Goal: Task Accomplishment & Management: Manage account settings

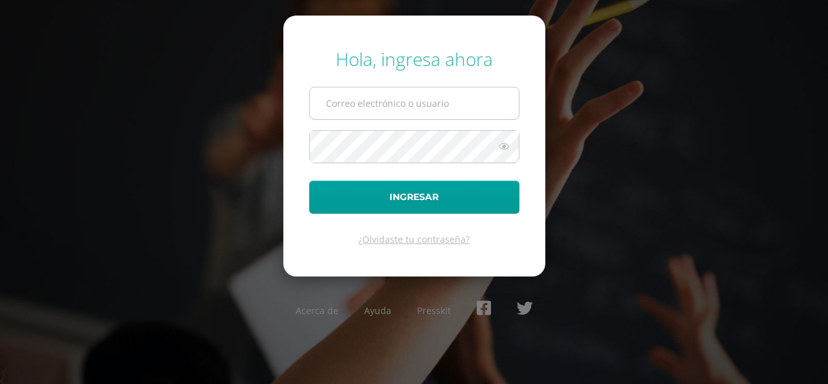
click at [387, 104] on input "text" at bounding box center [414, 103] width 209 height 32
type input "[PERSON_NAME][EMAIL_ADDRESS][DOMAIN_NAME]"
click at [309, 180] on button "Ingresar" at bounding box center [414, 196] width 210 height 33
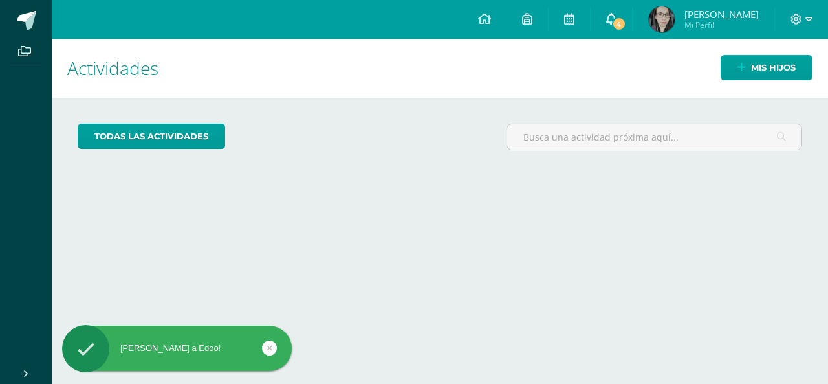
click at [616, 15] on icon at bounding box center [611, 19] width 10 height 12
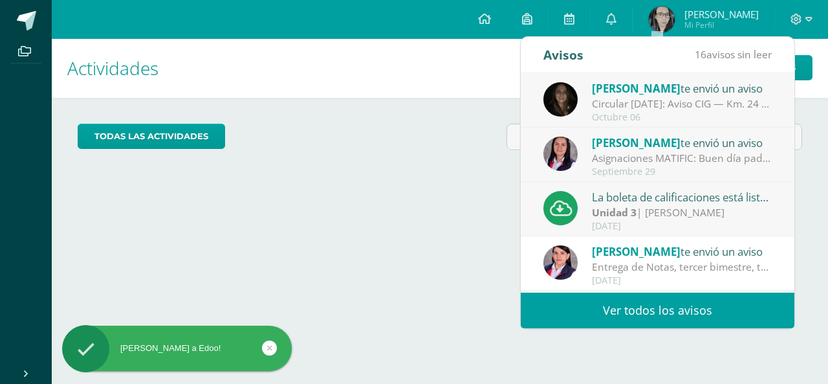
click at [659, 210] on div "Unidad 3 | Rigoberto Velasco" at bounding box center [682, 212] width 180 height 15
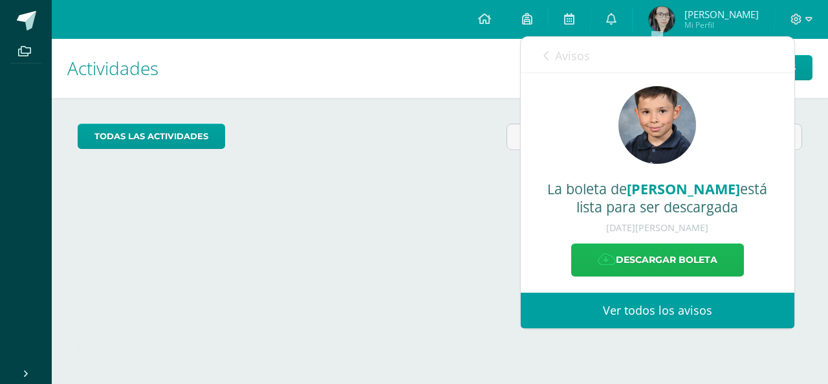
click at [658, 259] on link "Descargar boleta" at bounding box center [657, 259] width 173 height 33
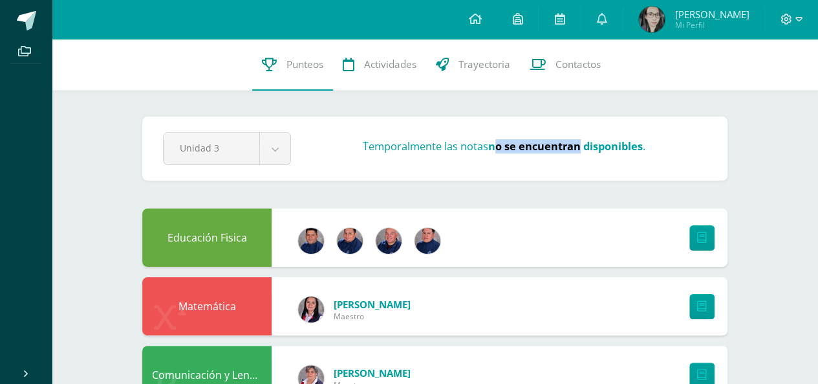
drag, startPoint x: 497, startPoint y: 147, endPoint x: 581, endPoint y: 147, distance: 84.1
click at [581, 147] on strong "no se encuentran disponibles" at bounding box center [565, 146] width 155 height 14
click at [700, 240] on icon at bounding box center [702, 237] width 10 height 11
click at [633, 146] on strong "no se encuentran disponibles" at bounding box center [565, 146] width 155 height 14
click at [194, 304] on div "Matemática" at bounding box center [206, 306] width 129 height 58
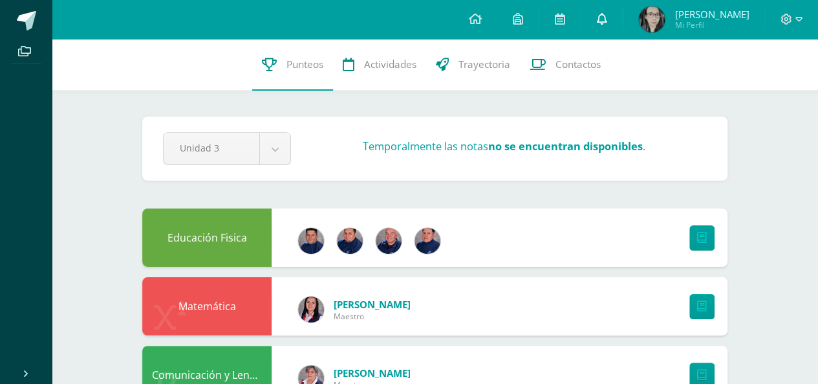
click at [622, 19] on link at bounding box center [601, 19] width 41 height 39
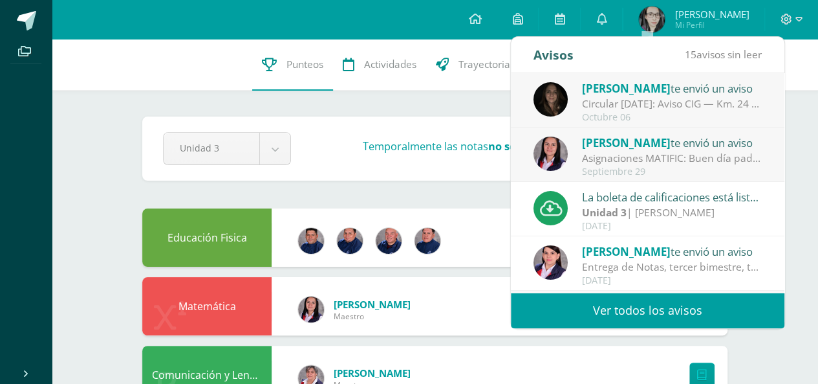
click at [612, 158] on div "Asignaciones MATIFIC: Buen día padres, excelente inicio de semana. Por este med…" at bounding box center [672, 158] width 180 height 15
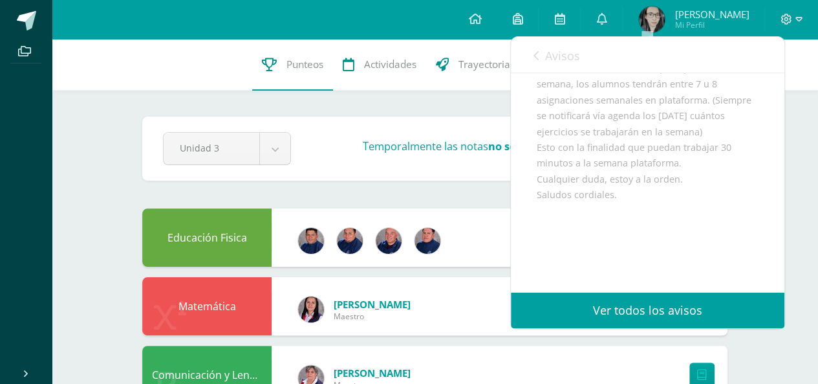
scroll to position [151, 0]
click at [607, 17] on icon at bounding box center [601, 19] width 10 height 12
drag, startPoint x: 537, startPoint y: 53, endPoint x: 546, endPoint y: 57, distance: 9.9
click at [536, 53] on icon at bounding box center [536, 55] width 5 height 10
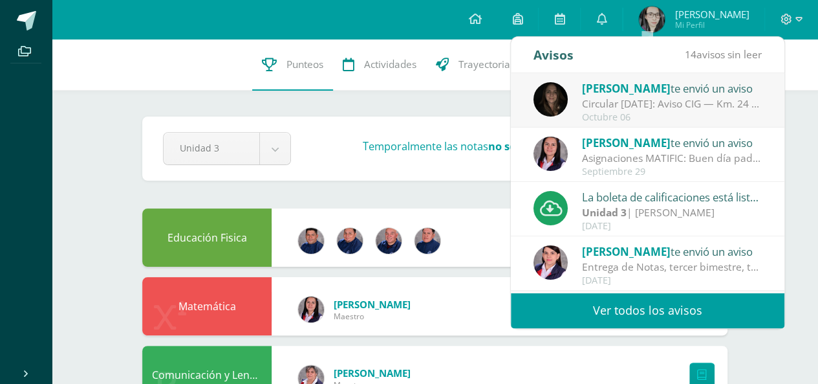
click at [641, 100] on div "Circular 6/10/25: Aviso CIG — Km. 24 CAES: Por trabajos por derrumbe, la vía si…" at bounding box center [672, 103] width 180 height 15
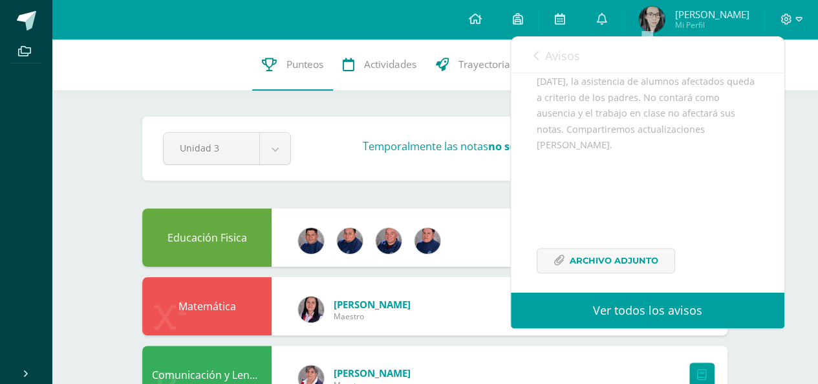
scroll to position [0, 0]
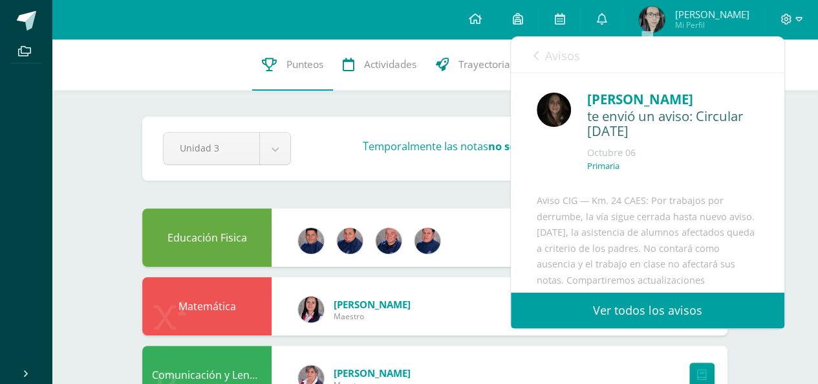
drag, startPoint x: 799, startPoint y: 149, endPoint x: 681, endPoint y: 71, distance: 141.9
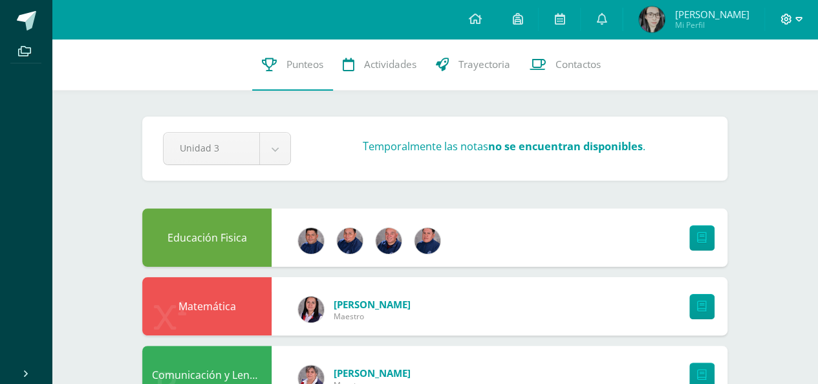
click at [796, 21] on icon at bounding box center [799, 20] width 7 height 12
click at [481, 19] on icon at bounding box center [474, 19] width 13 height 12
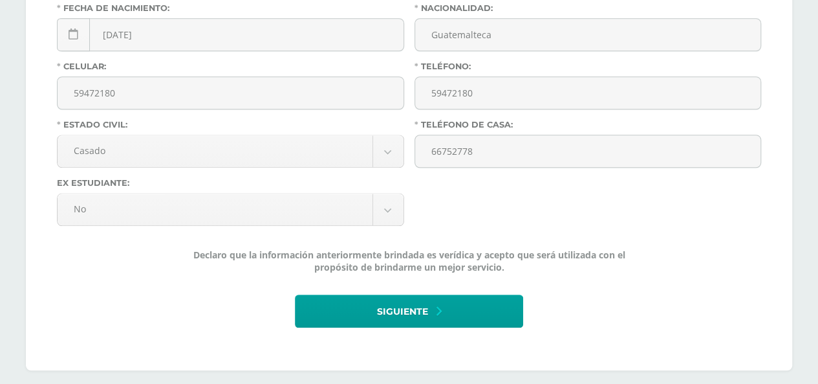
scroll to position [521, 0]
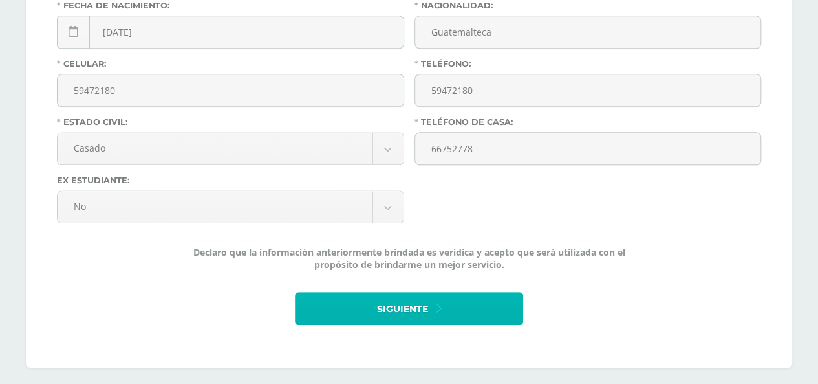
click at [411, 306] on span "Siguiente" at bounding box center [401, 309] width 51 height 32
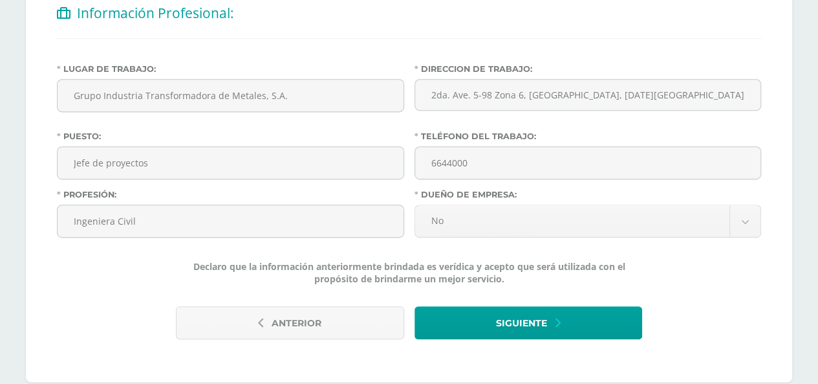
scroll to position [301, 0]
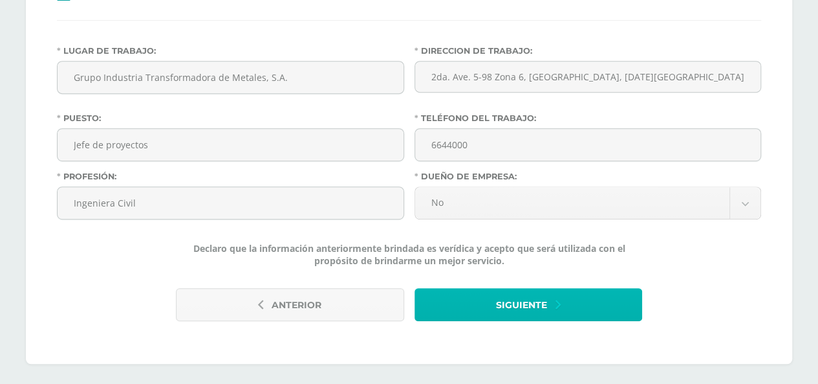
click at [524, 305] on span "Siguiente" at bounding box center [521, 305] width 51 height 32
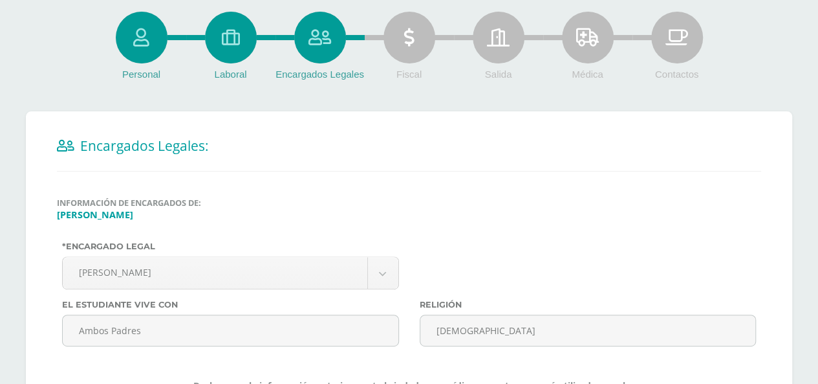
scroll to position [293, 0]
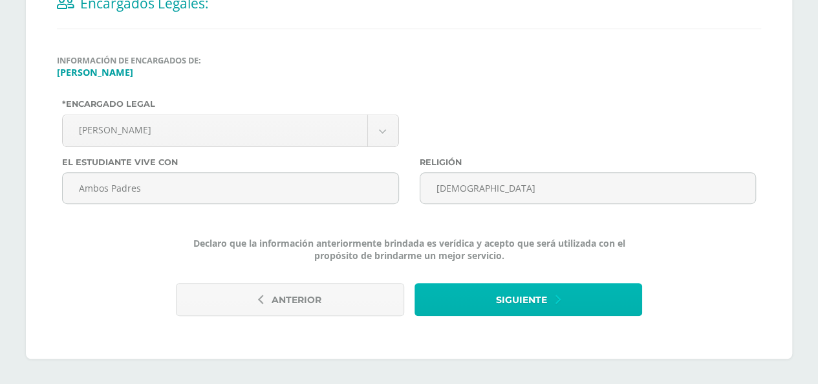
click at [545, 294] on span "Siguiente" at bounding box center [521, 300] width 51 height 32
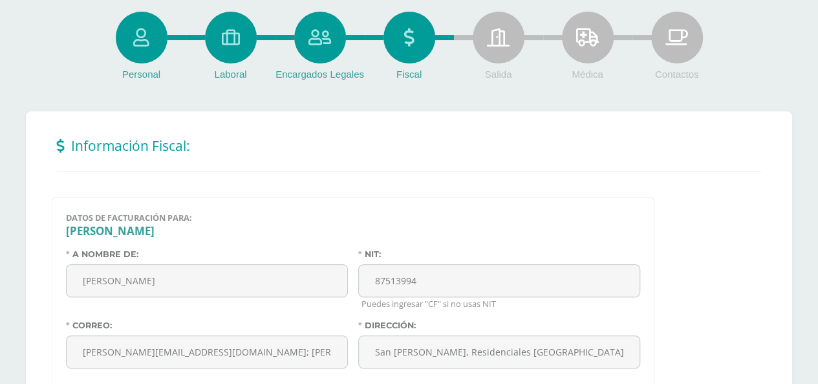
scroll to position [301, 0]
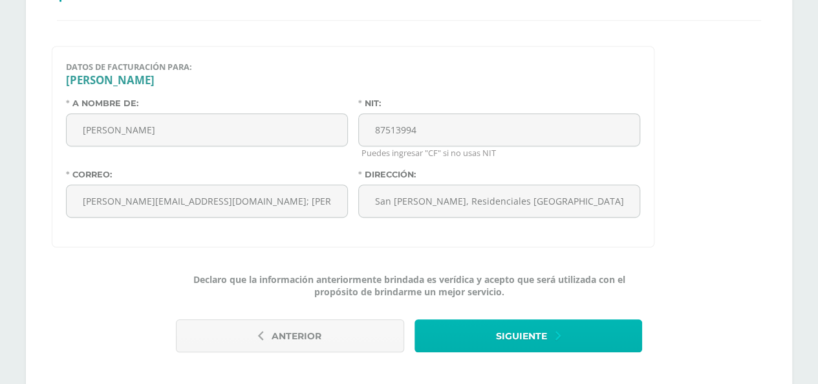
click at [540, 332] on span "Siguiente" at bounding box center [521, 336] width 51 height 32
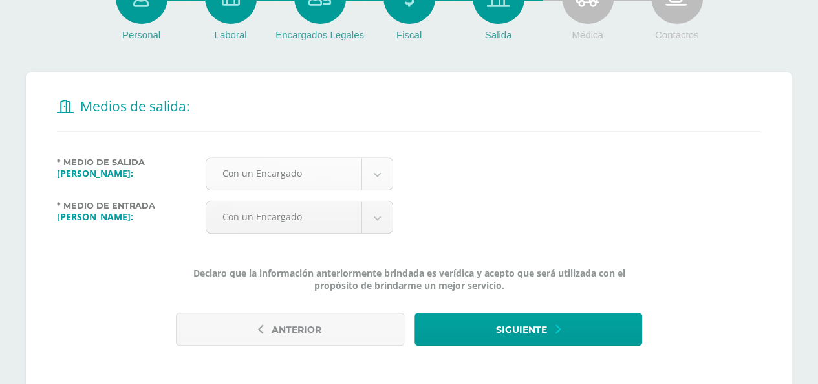
scroll to position [218, 0]
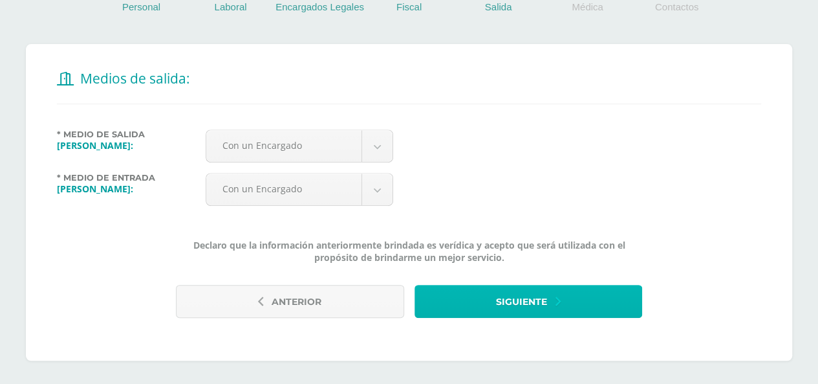
click at [534, 298] on span "Siguiente" at bounding box center [521, 302] width 51 height 32
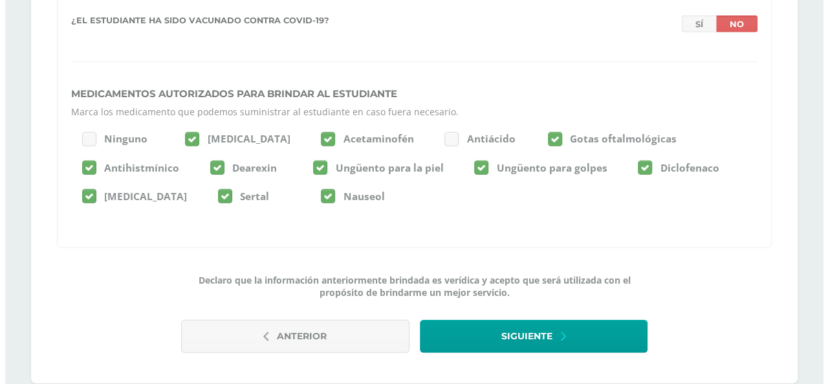
scroll to position [1794, 0]
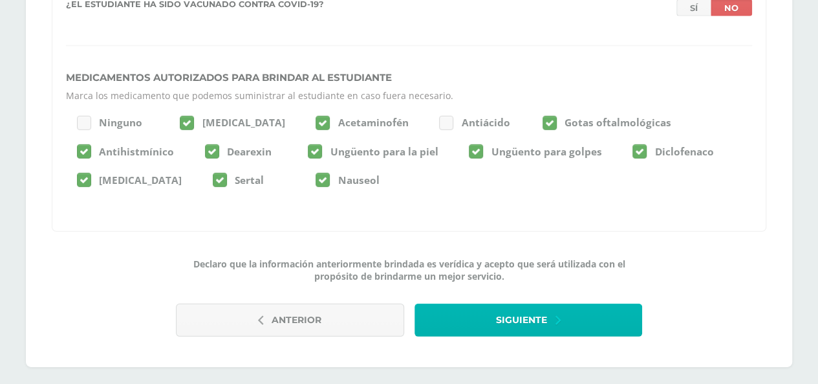
click at [506, 309] on span "Siguiente" at bounding box center [521, 320] width 51 height 32
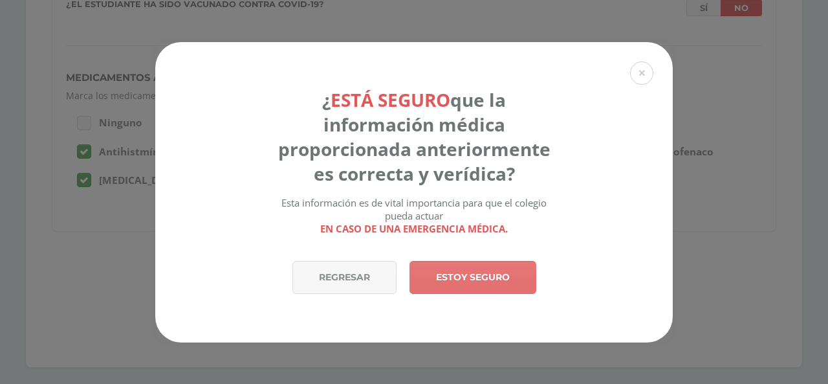
click at [459, 280] on link "Estoy seguro" at bounding box center [472, 277] width 127 height 33
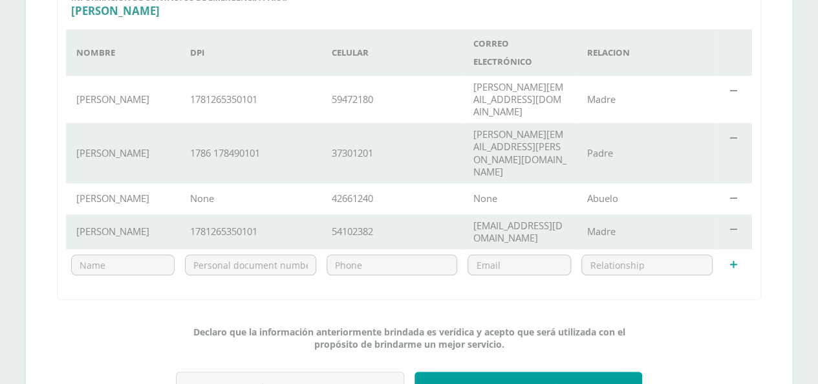
scroll to position [419, 0]
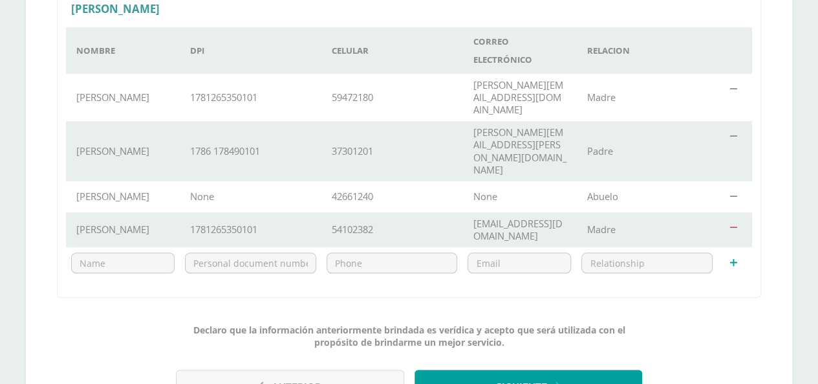
click at [737, 223] on icon at bounding box center [733, 228] width 7 height 10
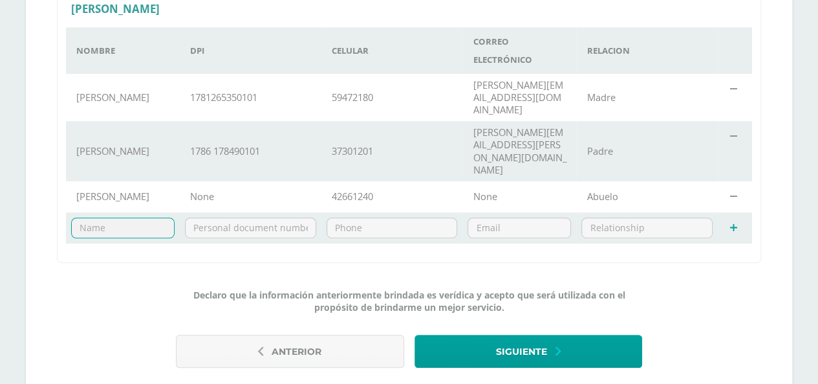
click at [120, 218] on input "text" at bounding box center [123, 227] width 102 height 19
type input "[PERSON_NAME]"
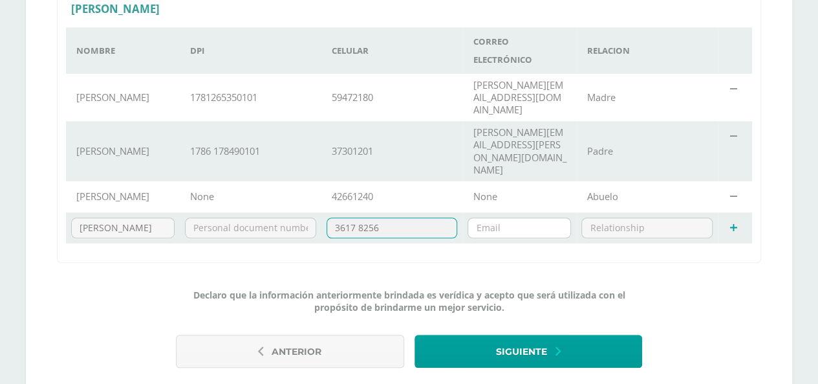
type input "3617 8256"
click at [513, 218] on input "email" at bounding box center [519, 227] width 102 height 19
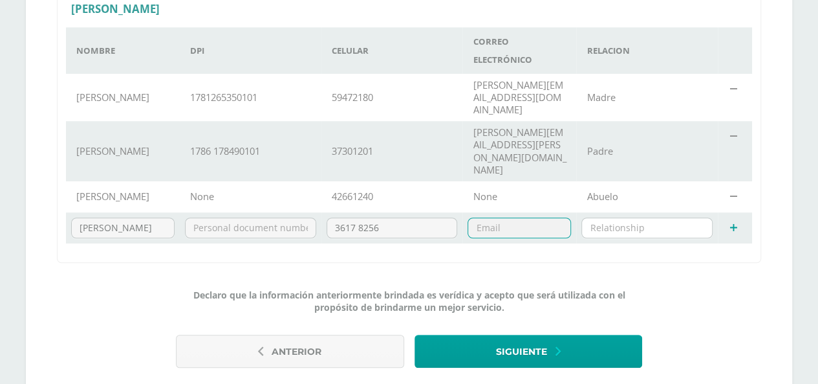
click at [625, 218] on input "text" at bounding box center [647, 227] width 130 height 19
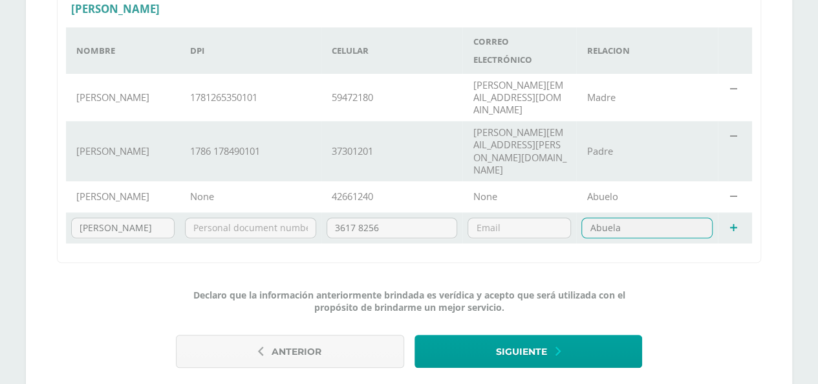
type input "Abuela"
click at [732, 223] on icon at bounding box center [733, 228] width 7 height 10
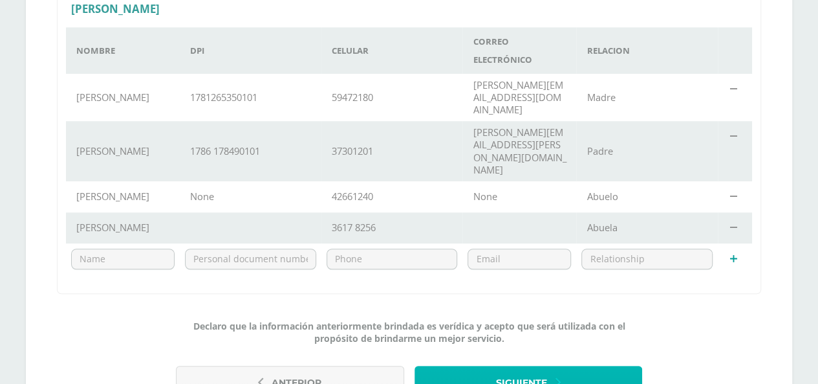
click at [523, 367] on span "Siguiente" at bounding box center [521, 383] width 51 height 32
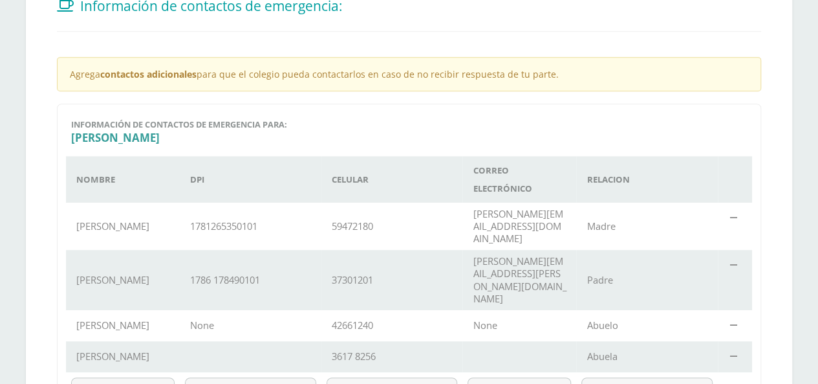
scroll to position [310, 0]
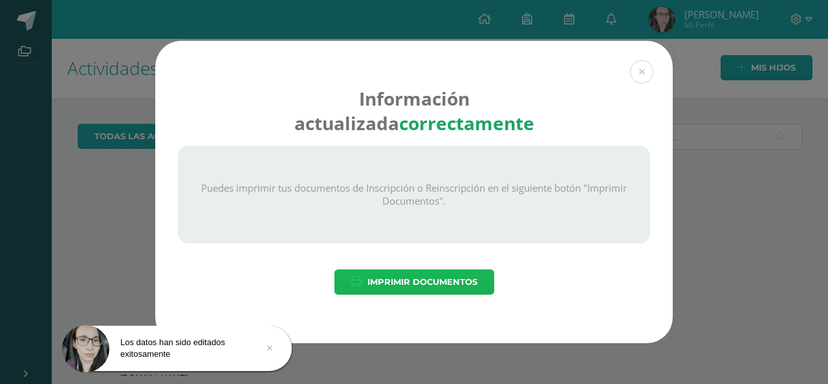
click at [428, 282] on span "Imprimir Documentos" at bounding box center [422, 282] width 110 height 24
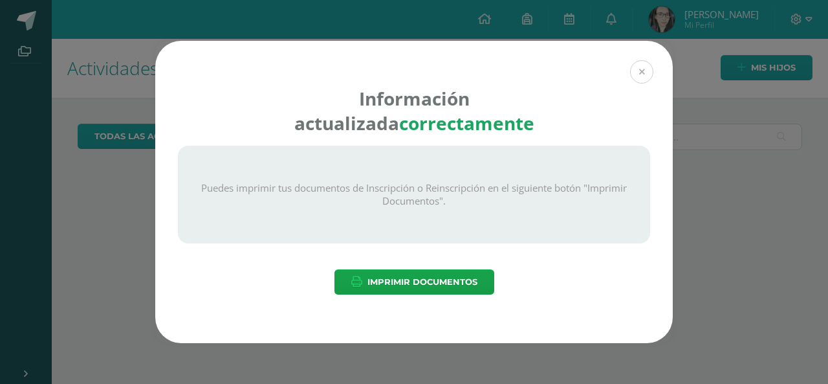
click at [638, 69] on button at bounding box center [641, 71] width 23 height 23
